Goal: Information Seeking & Learning: Learn about a topic

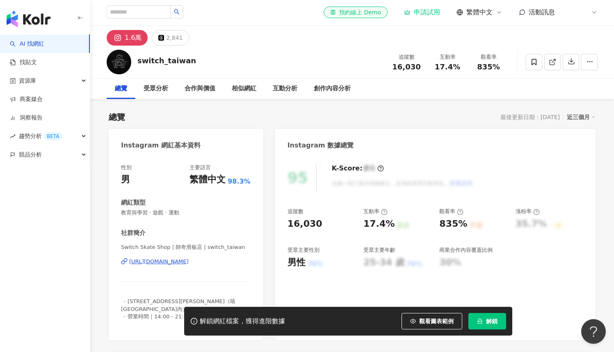
click at [189, 263] on div "https://www.instagram.com/switch_taiwan/" at bounding box center [158, 261] width 59 height 7
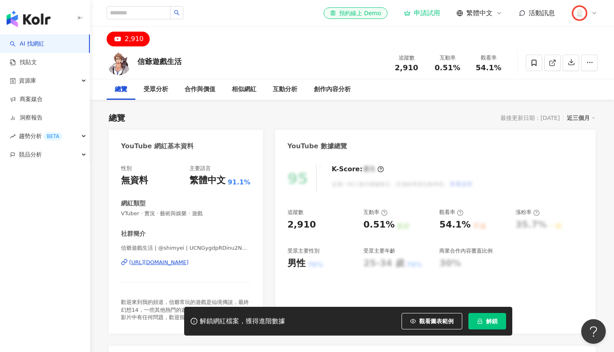
click at [189, 262] on div "https://www.youtube.com/channel/UCNGygdpRDinu2N9itoLFCCg" at bounding box center [158, 262] width 59 height 7
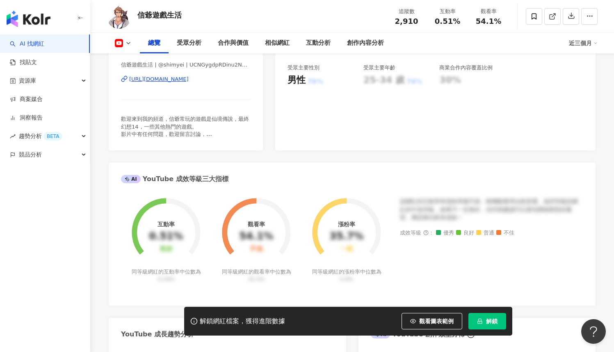
scroll to position [183, 0]
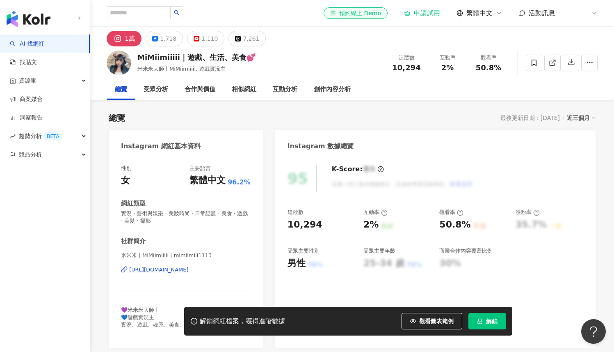
click at [193, 274] on div "米米米丨MiMiimiiiii | mimiimiii1113 https://www.instagram.com/mimiimiii1113/" at bounding box center [186, 276] width 130 height 48
click at [189, 270] on div "https://www.instagram.com/mimiimiii1113/" at bounding box center [158, 269] width 59 height 7
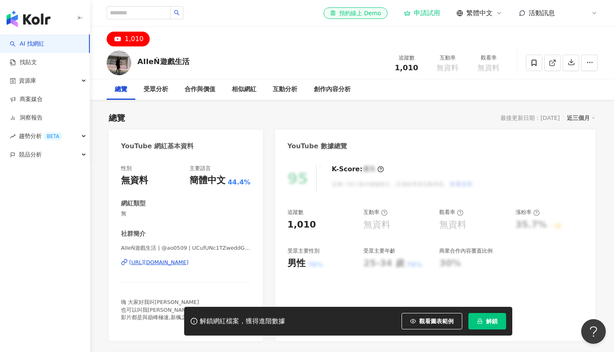
scroll to position [54, 0]
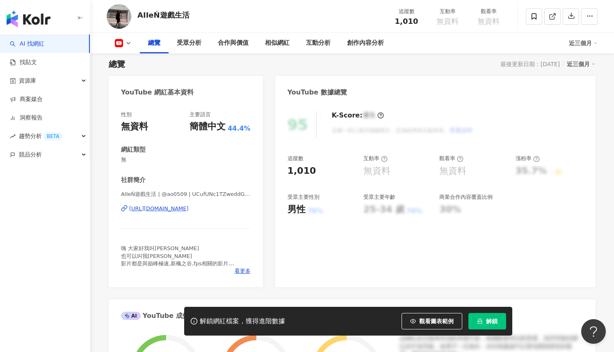
click at [189, 209] on div "https://www.youtube.com/channel/UCufUNc1TZweddGRw3sYS9nA" at bounding box center [158, 208] width 59 height 7
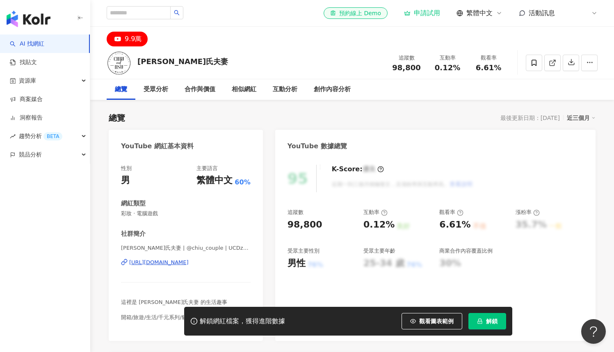
click at [185, 263] on div "https://www.youtube.com/channel/UCDzhh2mPV1ES88eptkKgJTg" at bounding box center [158, 262] width 59 height 7
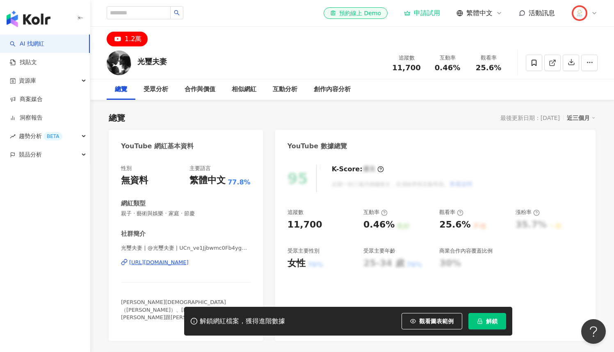
click at [175, 265] on div "[URL][DOMAIN_NAME]" at bounding box center [158, 262] width 59 height 7
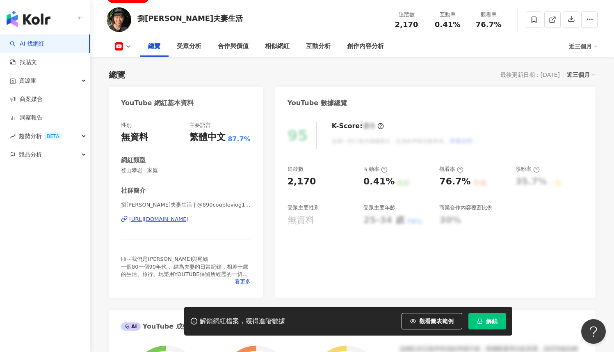
click at [189, 222] on div "https://www.youtube.com/channel/UCJc6PMUIqjME7bbCqN33qzg" at bounding box center [158, 218] width 59 height 7
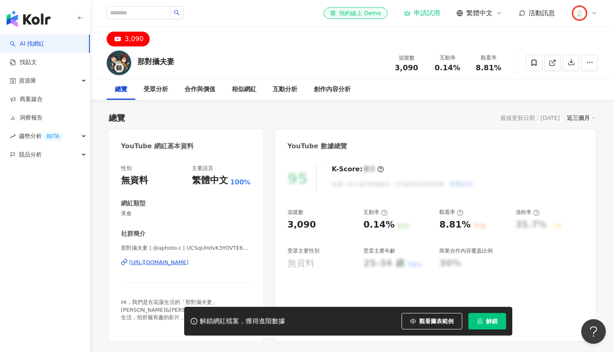
click at [169, 268] on div "那對攝夫妻 | @aphoto.c | UCSqUHdvK3YOVTE6N5s5KS5g [URL][DOMAIN_NAME]" at bounding box center [186, 268] width 130 height 48
click at [172, 265] on div "[URL][DOMAIN_NAME]" at bounding box center [158, 262] width 59 height 7
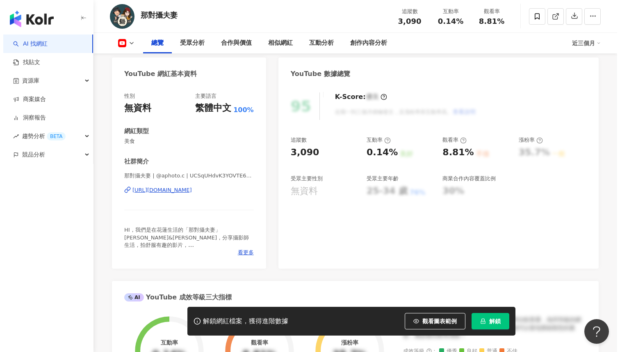
scroll to position [77, 0]
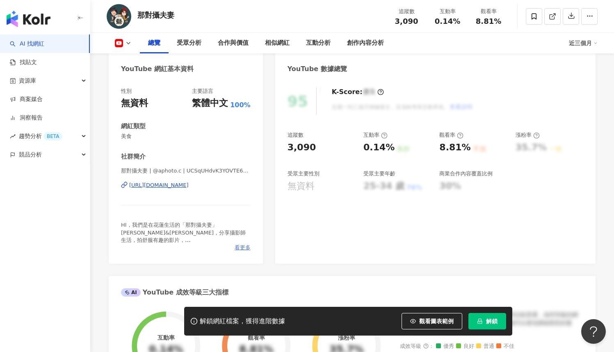
click at [242, 248] on span "看更多" at bounding box center [243, 247] width 16 height 7
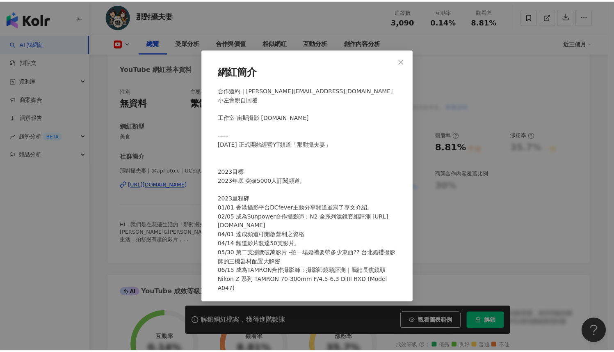
scroll to position [52, 0]
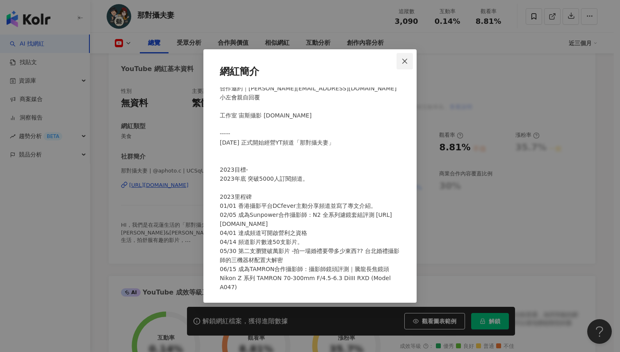
click at [404, 65] on button "Close" at bounding box center [405, 61] width 16 height 16
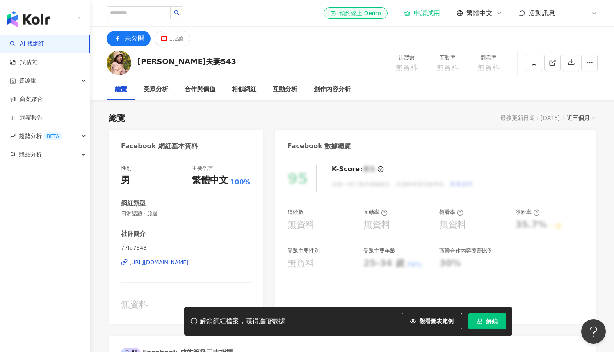
scroll to position [2, 0]
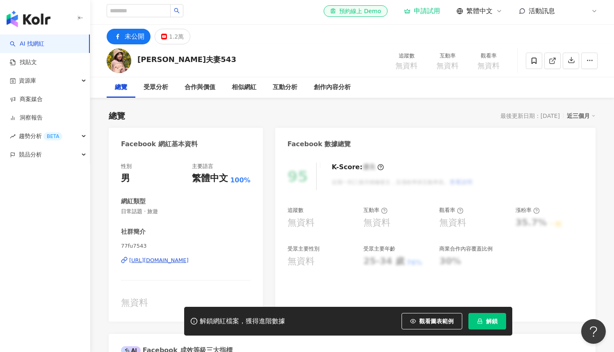
click at [189, 262] on div "[URL][DOMAIN_NAME]" at bounding box center [158, 259] width 59 height 7
click at [166, 39] on button "1.2萬" at bounding box center [173, 37] width 36 height 16
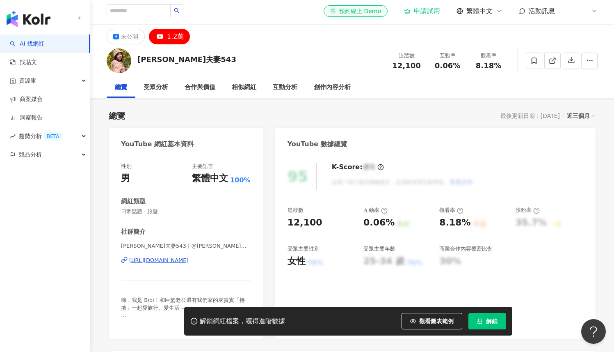
click at [178, 258] on div "https://www.youtube.com/channel/UCBrTKc_UaYG3hImBmR9jvyQ" at bounding box center [158, 259] width 59 height 7
drag, startPoint x: 137, startPoint y: 59, endPoint x: 204, endPoint y: 60, distance: 66.1
click at [204, 60] on div "柒柒夫妻543 追蹤數 12,100 互動率 0.06% 觀看率 8.18%" at bounding box center [352, 60] width 524 height 32
copy div "柒柒夫妻543"
click at [189, 257] on div "https://www.youtube.com/channel/UCBrTKc_UaYG3hImBmR9jvyQ" at bounding box center [158, 259] width 59 height 7
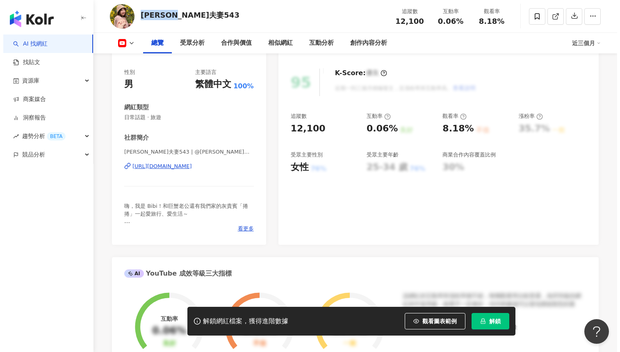
scroll to position [122, 0]
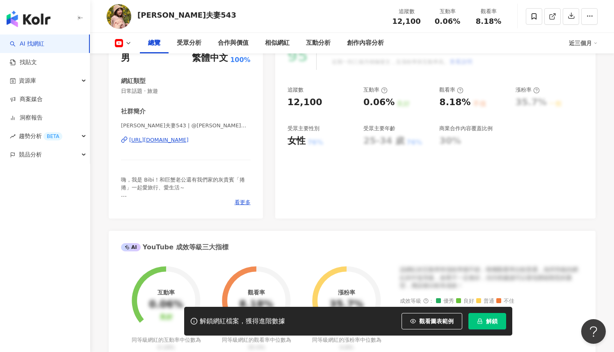
click at [244, 206] on div "性別 男 主要語言 繁體中文 100% 網紅類型 日常話題 · 旅遊 社群簡介 柒柒夫妻543 | @柒柒夫妻543 | UCBrTKc_UaYG3hImBm…" at bounding box center [186, 126] width 154 height 184
click at [245, 204] on span "看更多" at bounding box center [243, 202] width 16 height 7
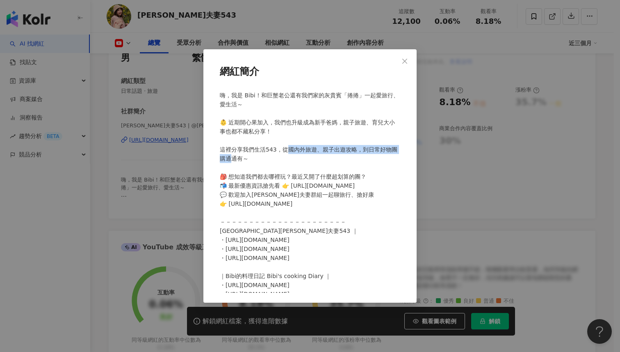
drag, startPoint x: 289, startPoint y: 148, endPoint x: 236, endPoint y: 157, distance: 54.1
click at [236, 157] on span at bounding box center [309, 212] width 179 height 241
copy span "內外旅遊、親子出遊攻略，到日常好物團購通通"
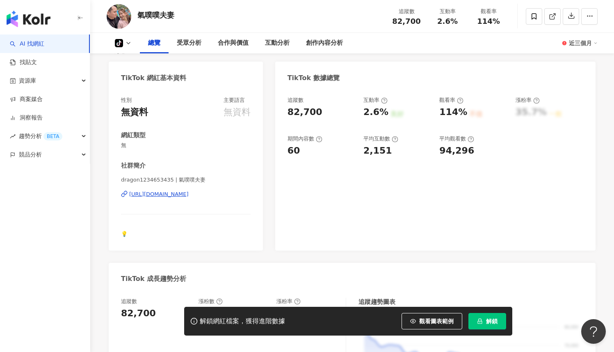
scroll to position [73, 0]
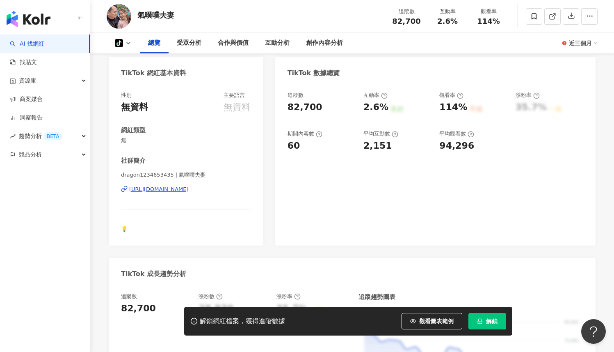
click at [189, 191] on div "https://www.tiktok.com/@7113044650613900315" at bounding box center [158, 188] width 59 height 7
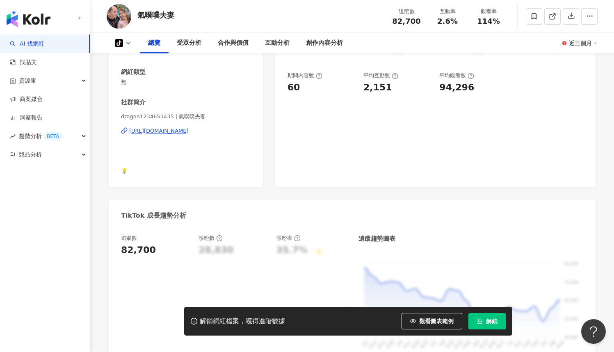
scroll to position [115, 0]
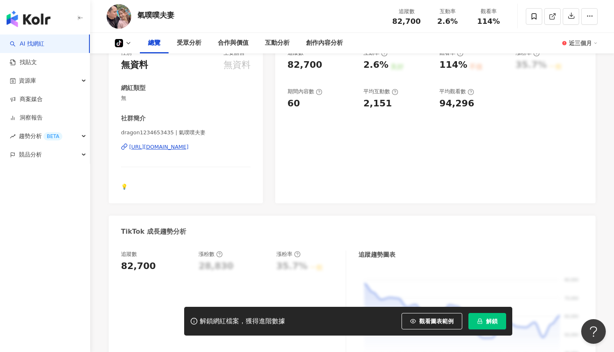
click at [189, 146] on div "https://www.tiktok.com/@7113044650613900315" at bounding box center [158, 146] width 59 height 7
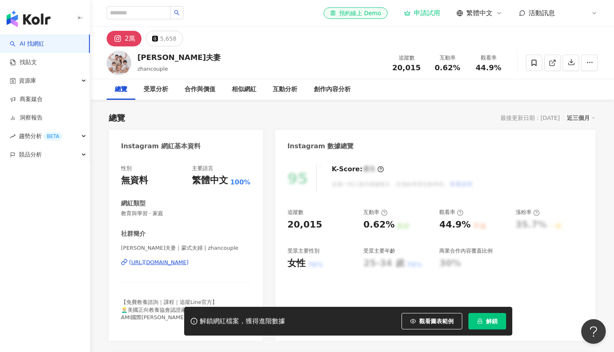
scroll to position [55, 0]
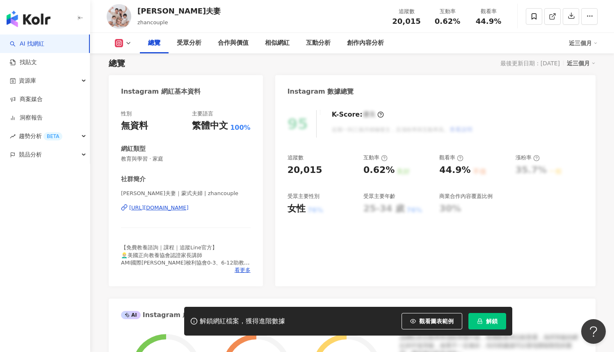
click at [189, 211] on div "[URL][DOMAIN_NAME]" at bounding box center [158, 207] width 59 height 7
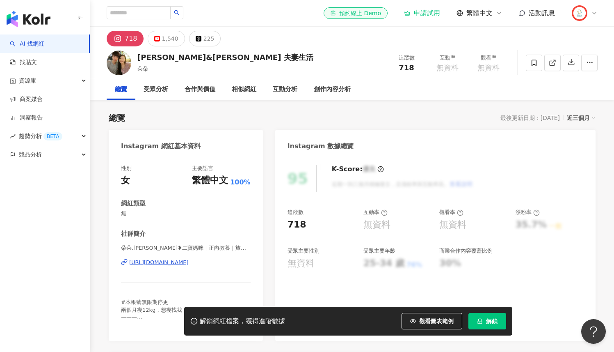
click at [189, 261] on div "https://www.instagram.com/feeling3204/" at bounding box center [158, 262] width 59 height 7
click at [167, 39] on div "1,540" at bounding box center [170, 38] width 16 height 11
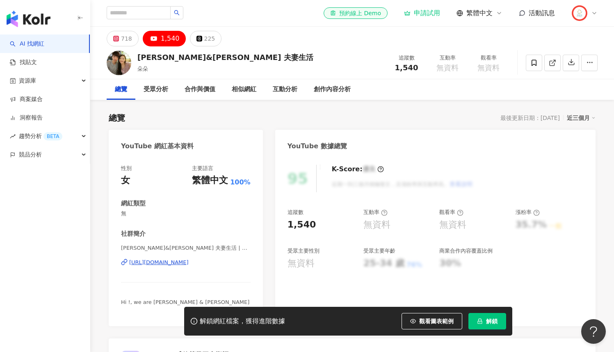
click at [189, 261] on div "https://www.youtube.com/channel/UCPIDJ1_JXxeunE3iSfdMplw" at bounding box center [158, 262] width 59 height 7
click at [119, 31] on button "718" at bounding box center [123, 39] width 32 height 16
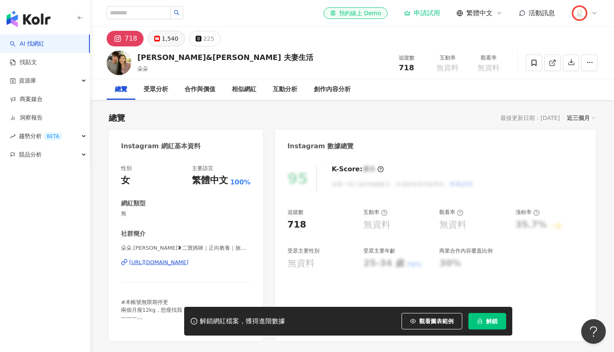
click at [169, 41] on div "1,540" at bounding box center [170, 38] width 16 height 11
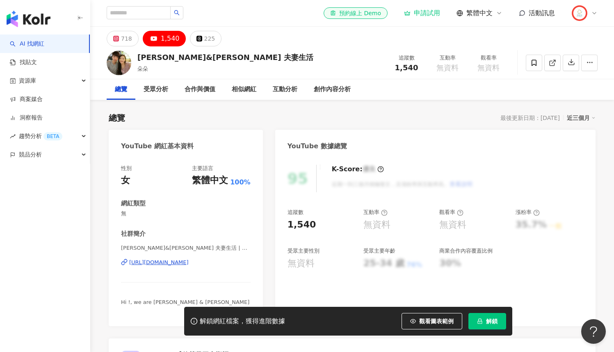
click at [189, 264] on div "https://www.youtube.com/channel/UCPIDJ1_JXxeunE3iSfdMplw" at bounding box center [158, 262] width 59 height 7
click at [121, 37] on div "718" at bounding box center [126, 38] width 11 height 11
click at [123, 39] on button "718" at bounding box center [123, 39] width 32 height 16
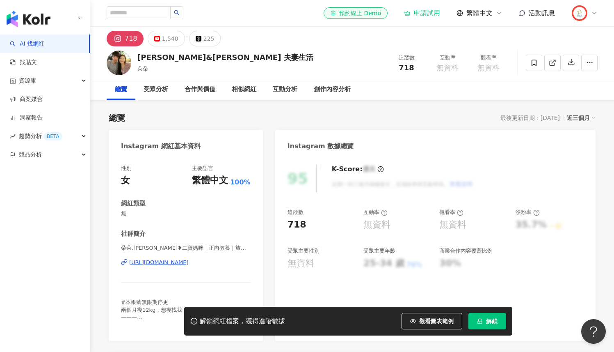
click at [189, 262] on div "https://www.instagram.com/feeling3204/" at bounding box center [158, 262] width 59 height 7
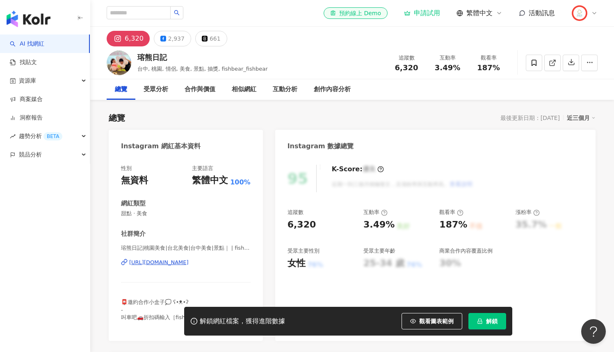
click at [189, 263] on div "https://www.instagram.com/fishbear_fishbear/" at bounding box center [158, 262] width 59 height 7
drag, startPoint x: 140, startPoint y: 56, endPoint x: 175, endPoint y: 57, distance: 34.9
click at [175, 57] on div "瑢熊日記" at bounding box center [202, 57] width 130 height 10
copy div "瑢熊日記"
click at [189, 262] on div "https://www.instagram.com/fishbear_fishbear/" at bounding box center [158, 262] width 59 height 7
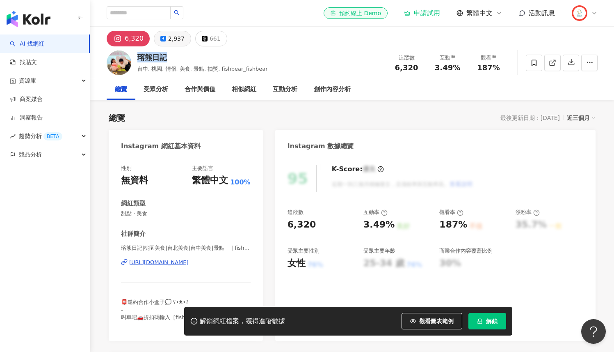
click at [171, 38] on div "2,937" at bounding box center [176, 38] width 16 height 11
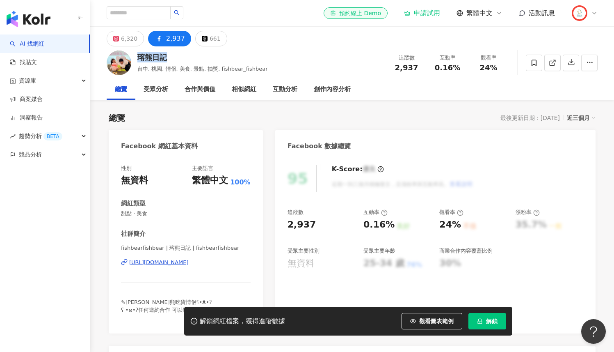
click at [189, 264] on div "https://www.facebook.com/542746942882264" at bounding box center [158, 262] width 59 height 7
click at [210, 42] on div "661" at bounding box center [215, 38] width 11 height 11
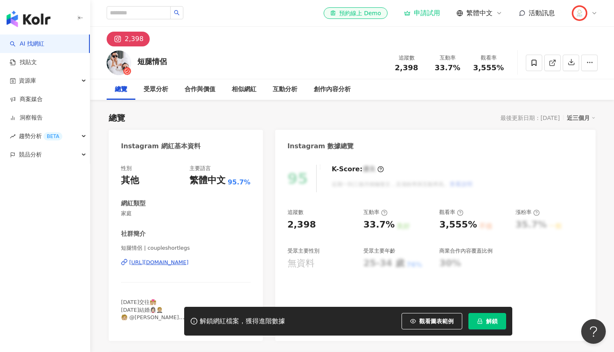
click at [189, 263] on div "https://www.instagram.com/coupleshortlegs/" at bounding box center [158, 262] width 59 height 7
click at [180, 263] on div "https://www.instagram.com/coupleshortlegs/" at bounding box center [158, 262] width 59 height 7
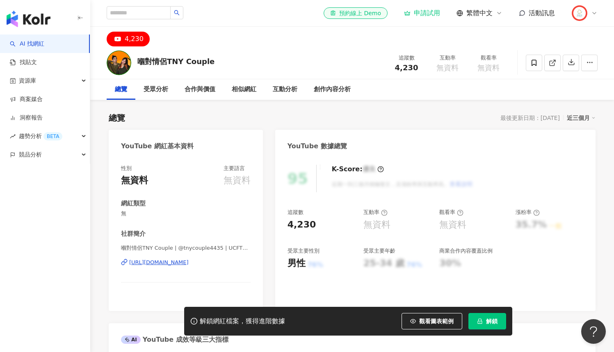
click at [189, 263] on div "[URL][DOMAIN_NAME]" at bounding box center [158, 262] width 59 height 7
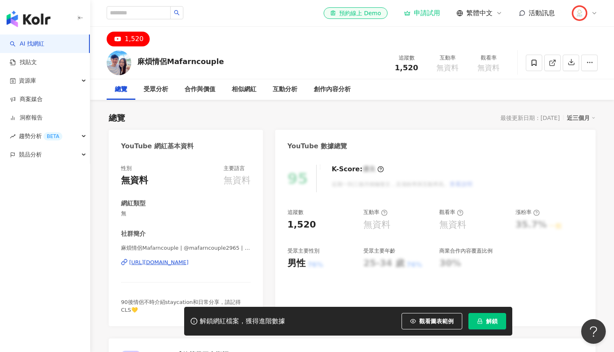
click at [189, 263] on div "[URL][DOMAIN_NAME]" at bounding box center [158, 262] width 59 height 7
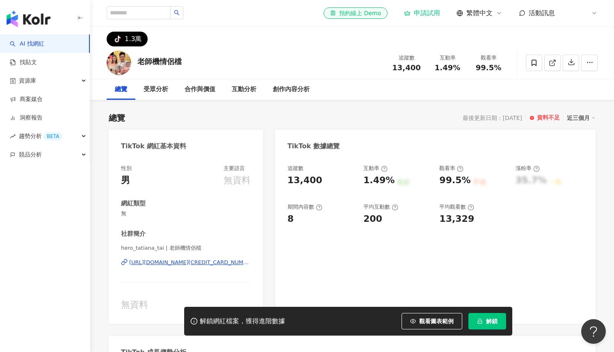
scroll to position [53, 0]
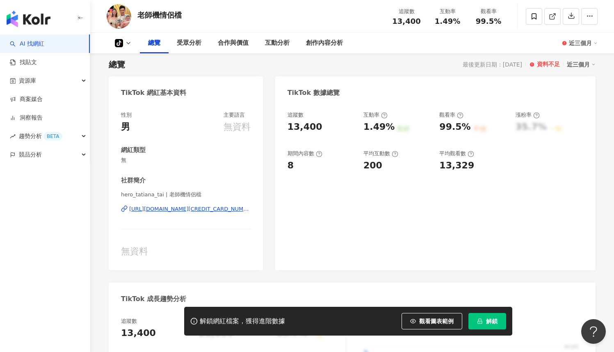
click at [220, 212] on div "[URL][DOMAIN_NAME][CREDIT_CARD_NUMBER]" at bounding box center [189, 208] width 121 height 7
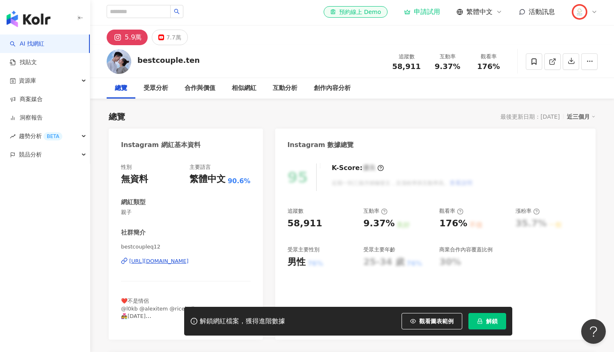
scroll to position [78, 0]
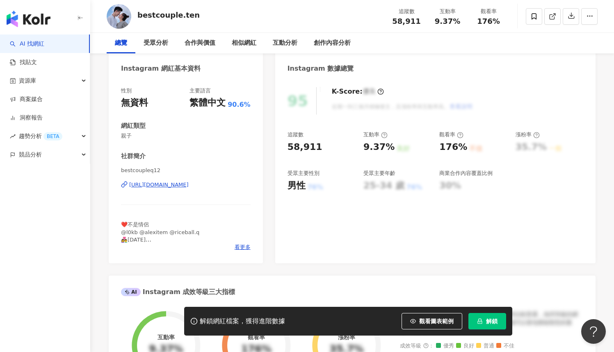
click at [189, 186] on div "https://www.instagram.com/bestcoupleq12/" at bounding box center [158, 184] width 59 height 7
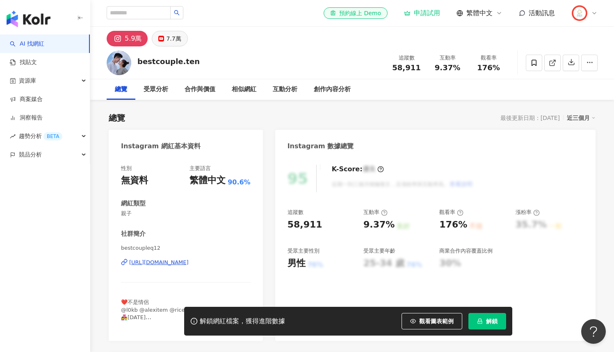
click at [180, 37] on button "7.7萬" at bounding box center [170, 39] width 36 height 16
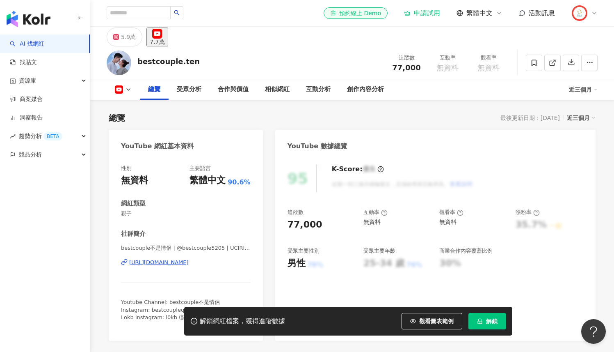
scroll to position [80, 0]
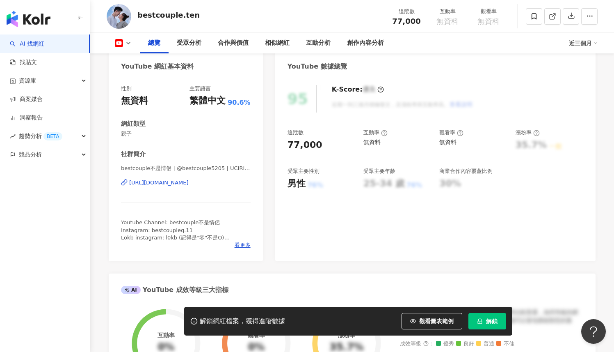
click at [189, 186] on div "https://www.youtube.com/channel/UCIRI7ZcEdXmzx5wC-WNWfFQ" at bounding box center [158, 182] width 59 height 7
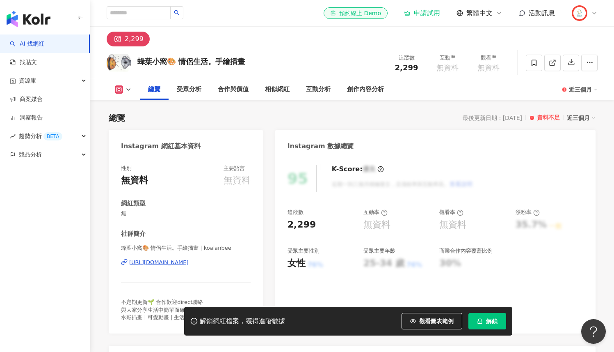
scroll to position [89, 0]
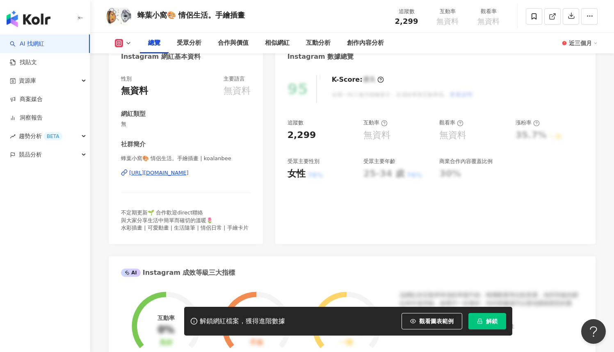
click at [189, 171] on div "https://www.instagram.com/koalanbee/" at bounding box center [158, 172] width 59 height 7
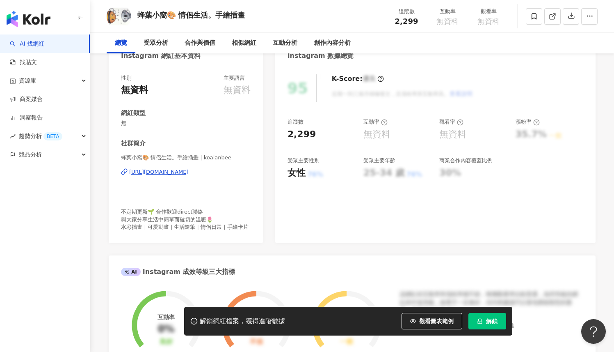
scroll to position [0, 0]
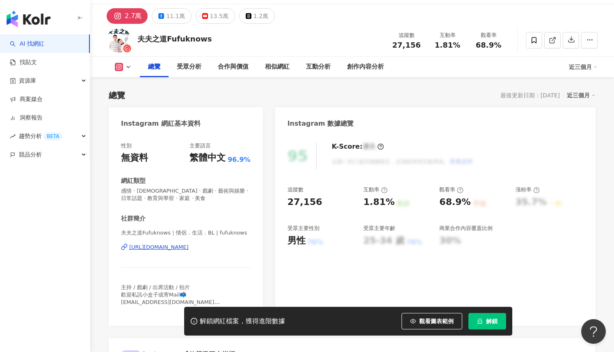
scroll to position [49, 0]
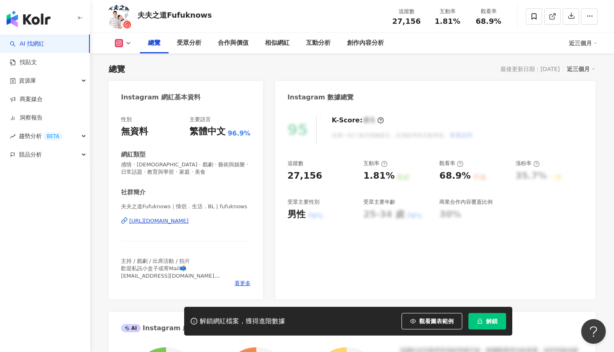
click at [189, 219] on div "https://www.instagram.com/fufuknows/" at bounding box center [158, 220] width 59 height 7
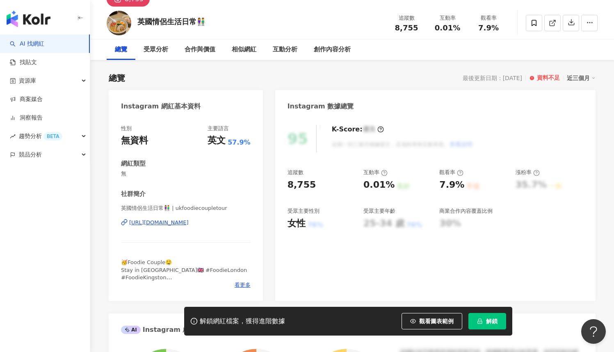
click at [236, 190] on div "社群簡介" at bounding box center [186, 194] width 130 height 9
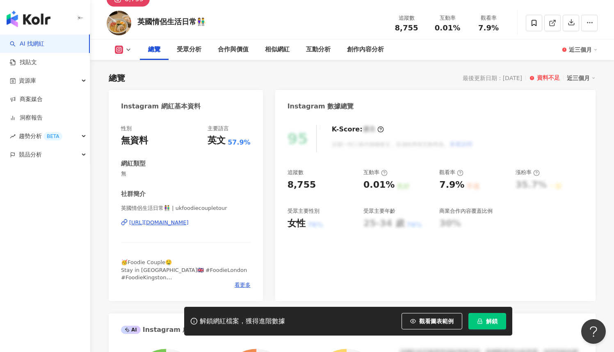
scroll to position [98, 0]
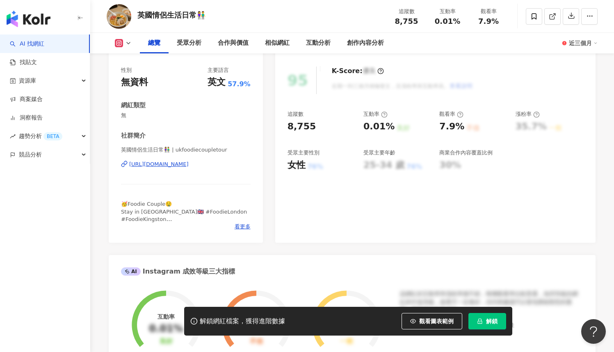
click at [189, 163] on div "https://www.instagram.com/ukfoodiecoupletour/" at bounding box center [158, 163] width 59 height 7
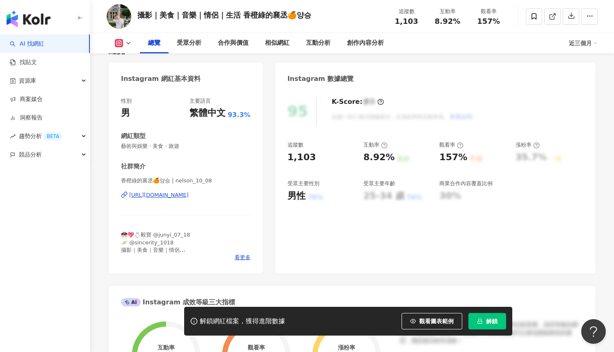
scroll to position [94, 0]
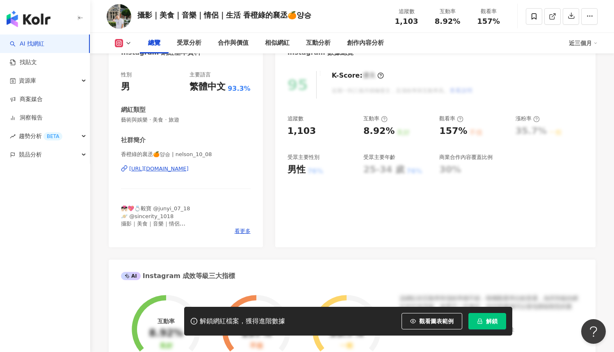
click at [189, 169] on div "[URL][DOMAIN_NAME]" at bounding box center [158, 168] width 59 height 7
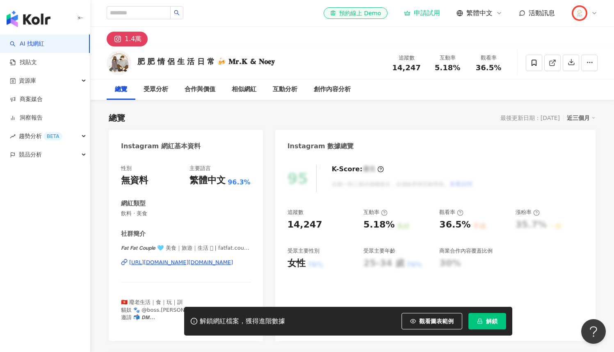
scroll to position [94, 0]
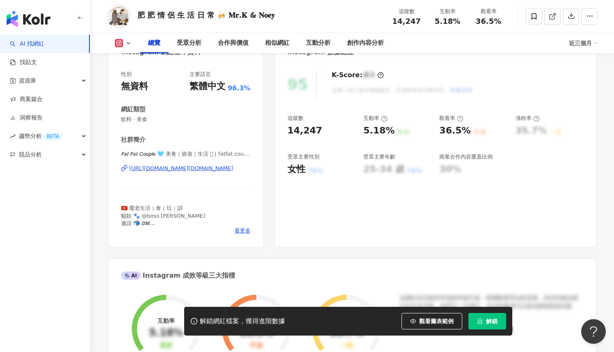
click at [236, 169] on div "[URL][DOMAIN_NAME][DOMAIN_NAME]" at bounding box center [186, 168] width 130 height 7
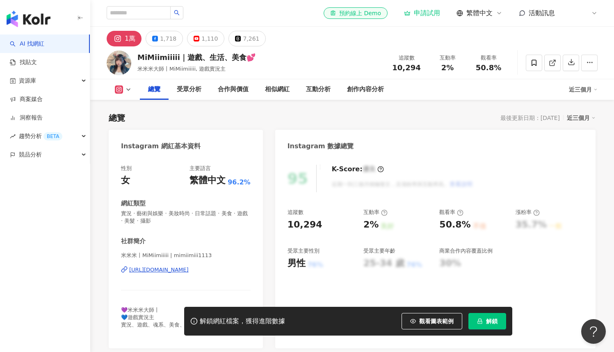
scroll to position [114, 0]
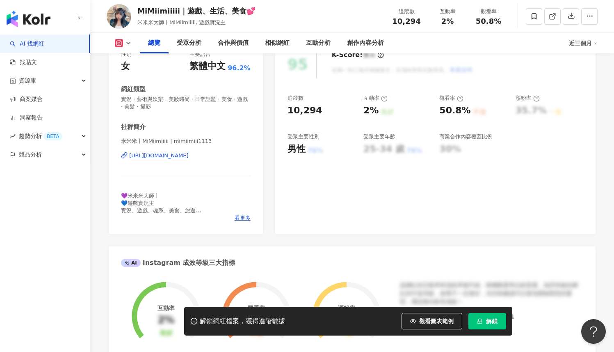
click at [242, 156] on div "[URL][DOMAIN_NAME]" at bounding box center [186, 155] width 130 height 7
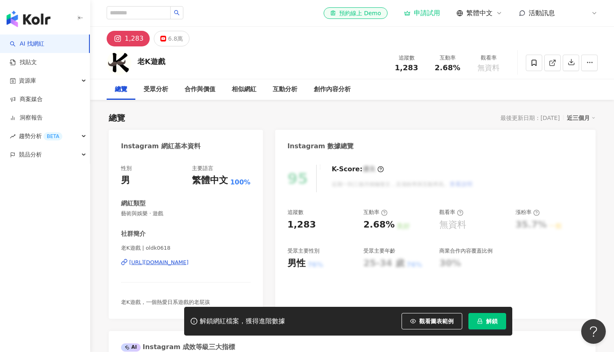
scroll to position [1, 0]
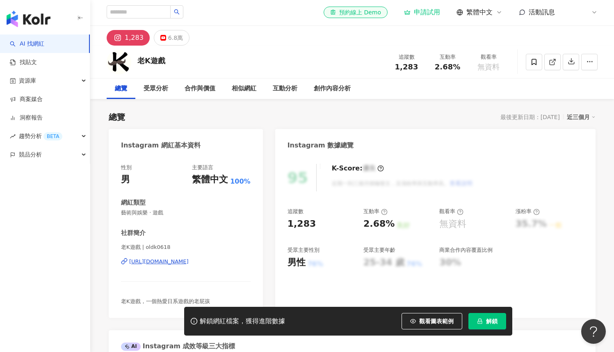
click at [203, 209] on span "藝術與娛樂 · 遊戲" at bounding box center [186, 212] width 130 height 7
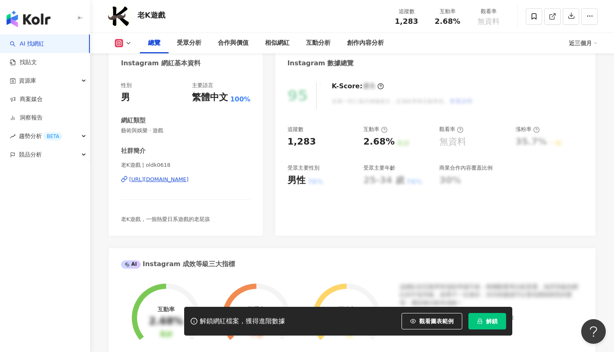
click at [189, 180] on div "https://www.instagram.com/oldk0618/" at bounding box center [158, 179] width 59 height 7
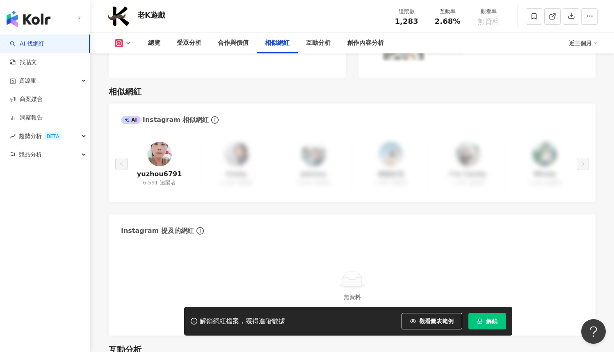
scroll to position [1309, 0]
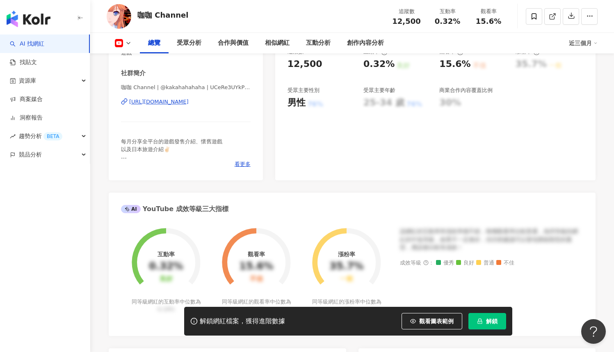
scroll to position [158, 0]
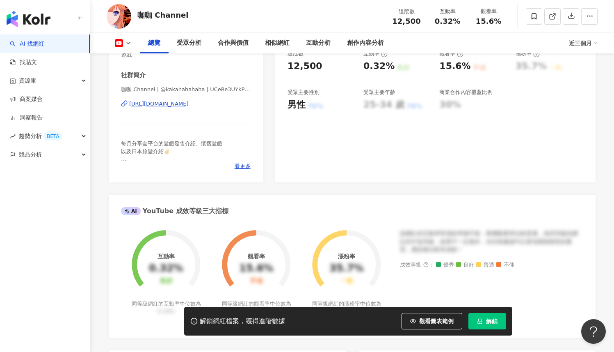
click at [189, 104] on div "https://www.youtube.com/channel/UCeRe3UYkP_daH6yNlXXVHPg" at bounding box center [158, 103] width 59 height 7
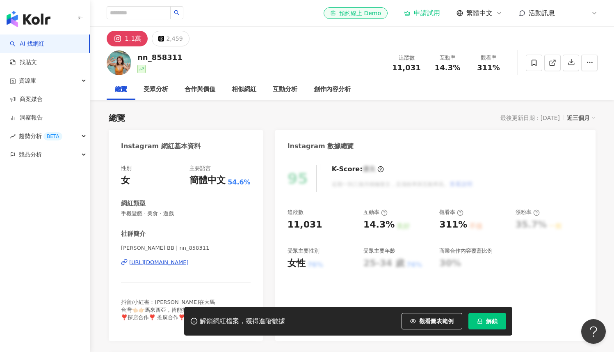
click at [189, 258] on div "[PERSON_NAME] BB | nn_858311 [URL][DOMAIN_NAME]" at bounding box center [186, 268] width 130 height 48
click at [189, 262] on div "https://www.instagram.com/nn_858311/" at bounding box center [158, 262] width 59 height 7
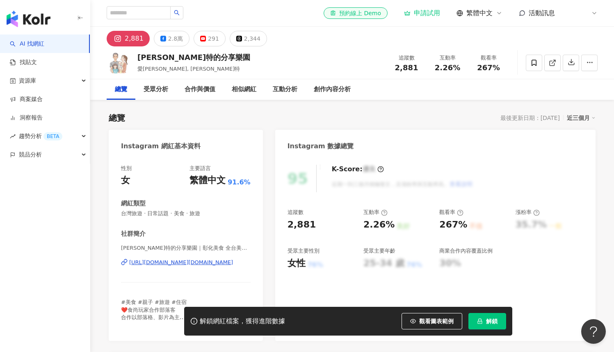
click at [193, 244] on div "愛伊特的分享樂園｜彰化美食 全台美食 親子 住宿 | ieatcandy.tw https://www.instagram.com/ieatcandy.tw/" at bounding box center [186, 268] width 130 height 48
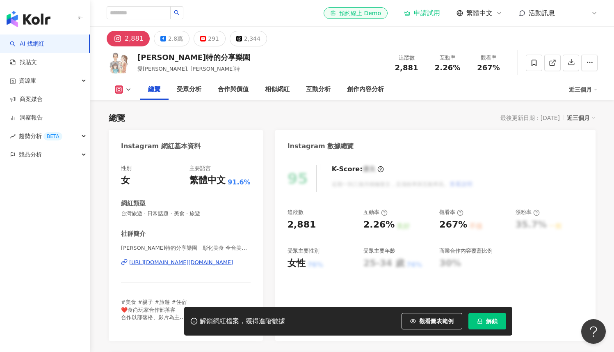
scroll to position [96, 0]
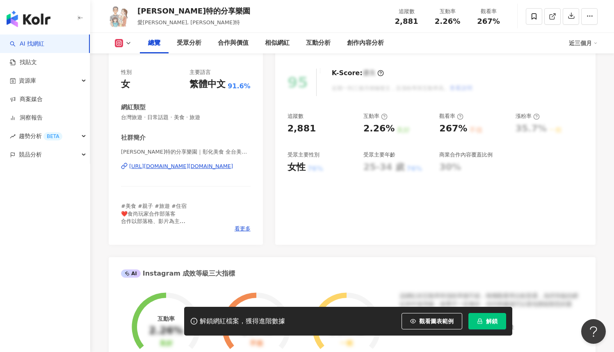
click at [198, 167] on div "https://www.instagram.com/ieatcandy.tw/" at bounding box center [181, 165] width 104 height 7
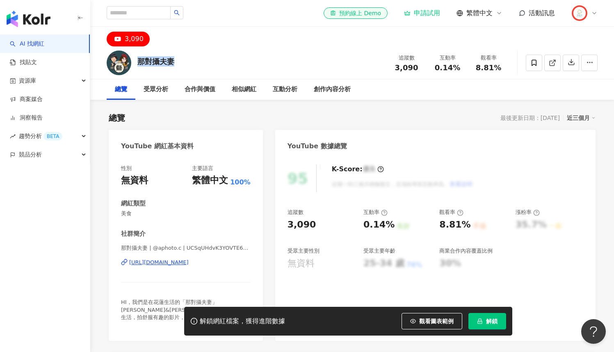
drag, startPoint x: 144, startPoint y: 62, endPoint x: 172, endPoint y: 64, distance: 28.4
click at [172, 64] on div "那對攝夫妻" at bounding box center [155, 61] width 37 height 10
copy div "那對攝夫妻"
click at [189, 262] on div "https://www.youtube.com/channel/UCSqUHdvK3YOVTE6N5s5KS5g" at bounding box center [158, 262] width 59 height 7
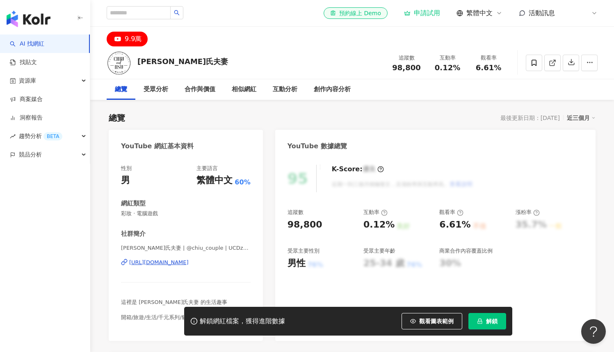
click at [189, 260] on div "https://www.youtube.com/channel/UCDzhh2mPV1ES88eptkKgJTg" at bounding box center [158, 262] width 59 height 7
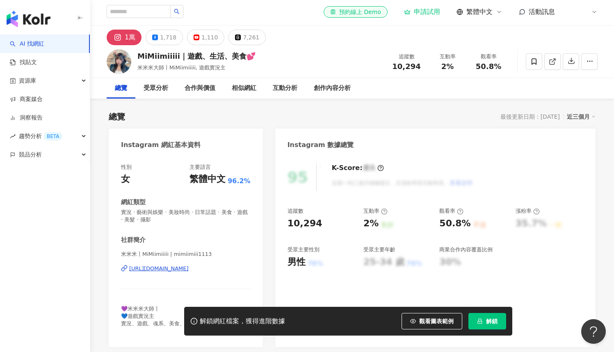
click at [186, 268] on div "[URL][DOMAIN_NAME]" at bounding box center [158, 268] width 59 height 7
